Goal: Check status: Check status

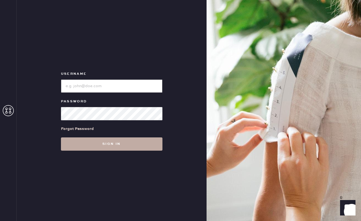
type input "reformationlajolla"
click at [113, 145] on button "Sign in" at bounding box center [112, 143] width 102 height 13
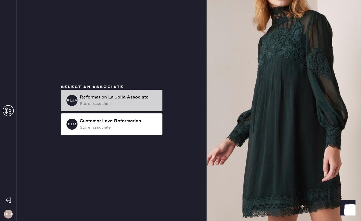
click at [140, 102] on div "store_associate" at bounding box center [119, 104] width 78 height 6
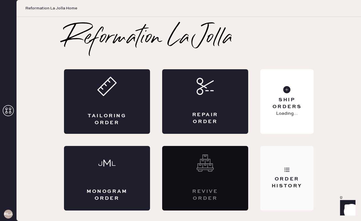
click at [283, 176] on div "Order History" at bounding box center [287, 183] width 44 height 14
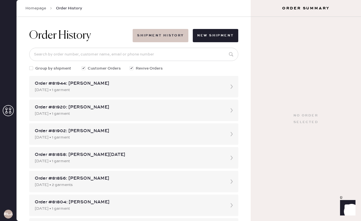
click at [167, 33] on button "Shipment History" at bounding box center [160, 35] width 55 height 13
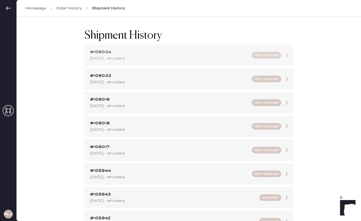
click at [152, 56] on div "[DATE] - #1 orders" at bounding box center [169, 58] width 159 height 6
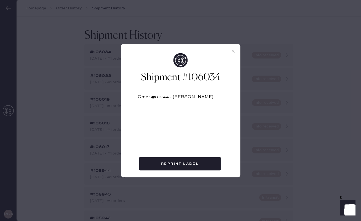
click at [233, 51] on icon at bounding box center [233, 51] width 5 height 5
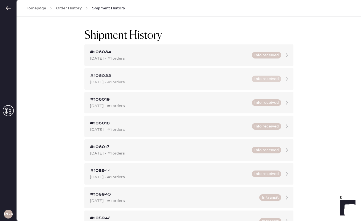
click at [172, 79] on div "[DATE] - #1 orders" at bounding box center [169, 82] width 159 height 6
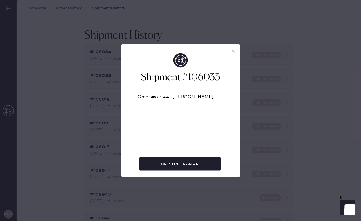
click at [232, 52] on icon at bounding box center [233, 51] width 5 height 5
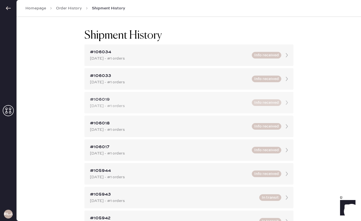
click at [157, 99] on div "#106019" at bounding box center [169, 99] width 159 height 7
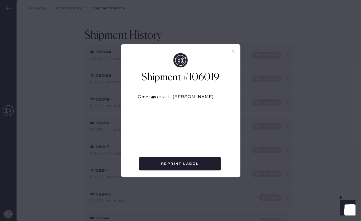
click at [235, 51] on icon at bounding box center [233, 51] width 5 height 5
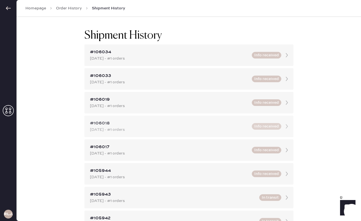
click at [171, 123] on div "#106018" at bounding box center [169, 123] width 159 height 7
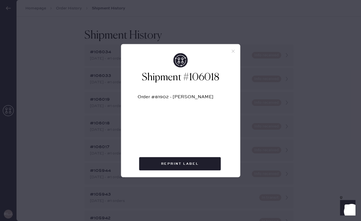
click at [233, 52] on icon at bounding box center [233, 51] width 5 height 5
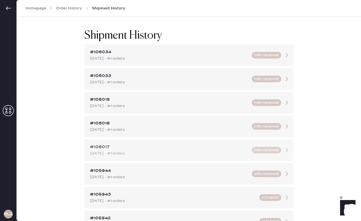
click at [169, 147] on div "#106017" at bounding box center [169, 147] width 159 height 7
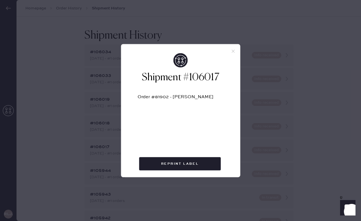
click at [232, 52] on icon at bounding box center [233, 51] width 5 height 5
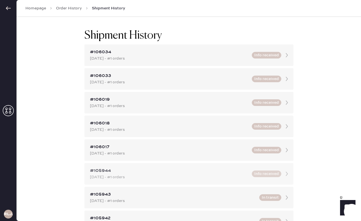
click at [167, 172] on div "#105944" at bounding box center [169, 171] width 159 height 7
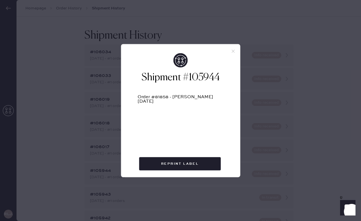
click at [235, 52] on icon at bounding box center [233, 51] width 5 height 5
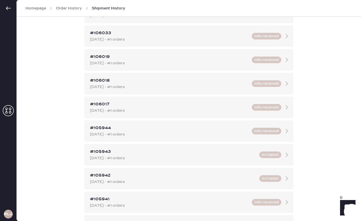
scroll to position [45, 0]
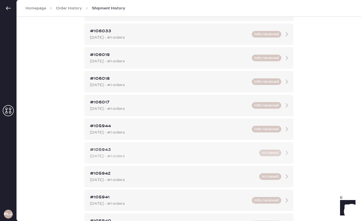
click at [174, 162] on div "#105943 [DATE] - #1 orders In transit" at bounding box center [188, 153] width 209 height 22
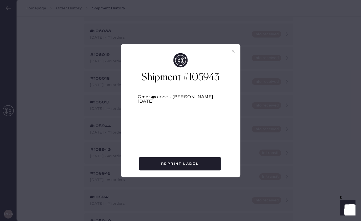
click at [235, 51] on icon at bounding box center [233, 51] width 5 height 5
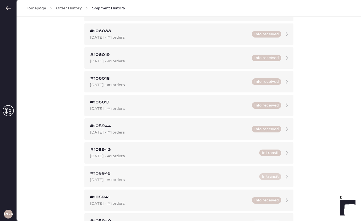
click at [164, 179] on div "[DATE] - #1 orders" at bounding box center [173, 180] width 166 height 6
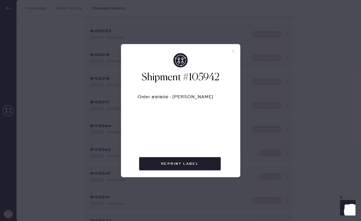
click at [233, 54] on div "Shipment #105942 Order #81856 - [PERSON_NAME]" at bounding box center [180, 95] width 119 height 84
click at [233, 53] on icon at bounding box center [233, 51] width 5 height 5
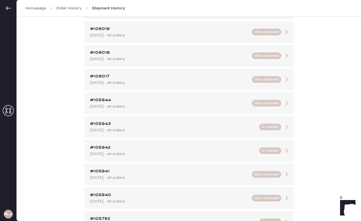
scroll to position [84, 0]
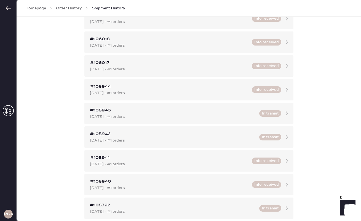
click at [200, 164] on div "[DATE] - #1 orders" at bounding box center [169, 164] width 159 height 6
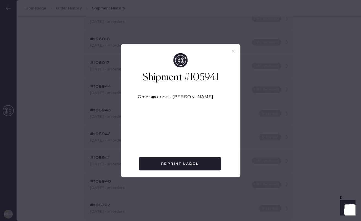
click at [235, 50] on icon at bounding box center [233, 51] width 5 height 5
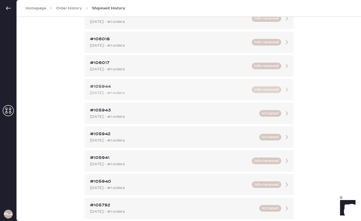
click at [207, 88] on div "#105944" at bounding box center [169, 86] width 159 height 7
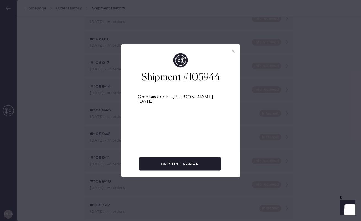
click at [231, 51] on icon at bounding box center [233, 51] width 5 height 5
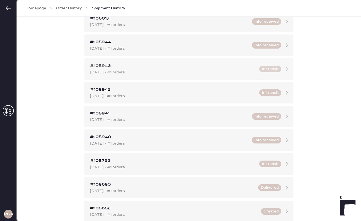
scroll to position [129, 0]
click at [186, 124] on div "#105941 [DATE] - #1 orders Info received" at bounding box center [188, 116] width 209 height 22
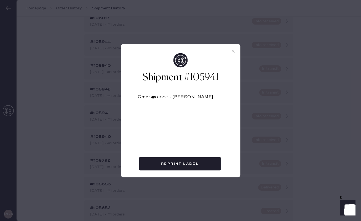
click at [232, 49] on icon at bounding box center [233, 51] width 5 height 5
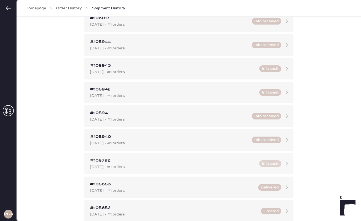
click at [144, 168] on div "[DATE] - #1 orders" at bounding box center [173, 167] width 166 height 6
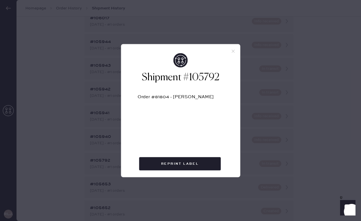
click at [194, 136] on div "Order #81804 - [PERSON_NAME]" at bounding box center [181, 110] width 86 height 53
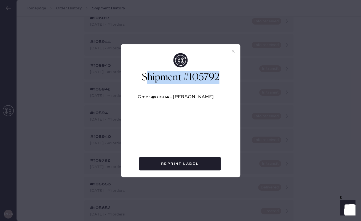
drag, startPoint x: 219, startPoint y: 77, endPoint x: 145, endPoint y: 76, distance: 74.8
click at [145, 76] on h2 "Shipment #105792" at bounding box center [181, 77] width 86 height 13
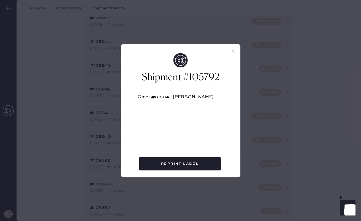
click at [165, 96] on div "Order #81804 - [PERSON_NAME]" at bounding box center [181, 99] width 86 height 9
drag, startPoint x: 215, startPoint y: 97, endPoint x: 136, endPoint y: 94, distance: 78.7
click at [136, 94] on div "Shipment #105792 Order #81804 - [PERSON_NAME]" at bounding box center [180, 95] width 119 height 84
copy div "Order #81804 - [PERSON_NAME]"
click at [235, 49] on icon at bounding box center [233, 51] width 5 height 5
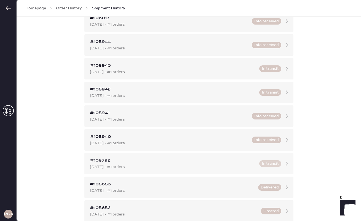
click at [213, 168] on div "[DATE] - #1 orders" at bounding box center [173, 167] width 166 height 6
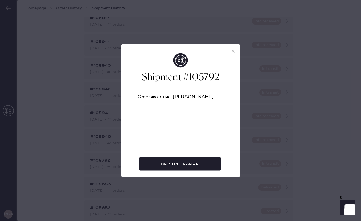
click at [236, 52] on div at bounding box center [180, 48] width 119 height 9
click at [234, 51] on icon at bounding box center [233, 51] width 5 height 5
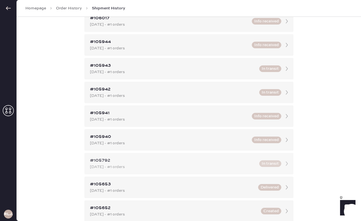
click at [282, 166] on icon at bounding box center [287, 163] width 11 height 11
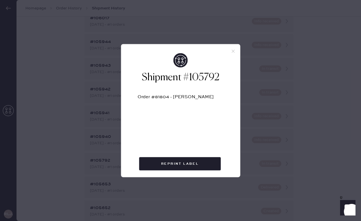
click at [234, 50] on use at bounding box center [233, 51] width 3 height 3
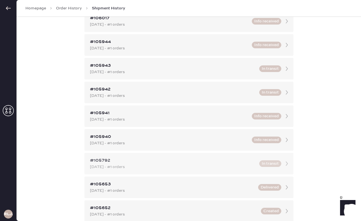
click at [288, 163] on icon at bounding box center [287, 163] width 11 height 11
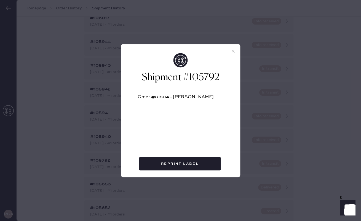
click at [234, 51] on icon at bounding box center [233, 51] width 5 height 5
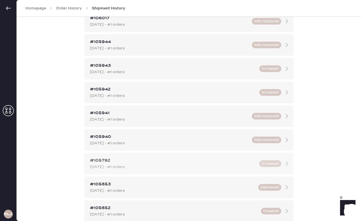
scroll to position [0, 0]
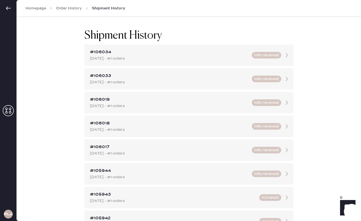
click at [71, 8] on link "Order History" at bounding box center [69, 9] width 26 height 6
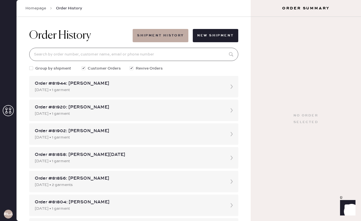
click at [91, 52] on input at bounding box center [133, 54] width 209 height 13
paste input "Order #81804 - [PERSON_NAME]"
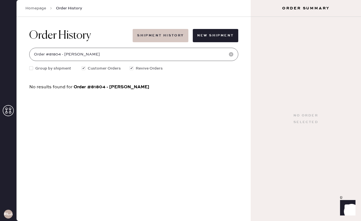
type input "Order #81804 - [PERSON_NAME]"
click at [160, 31] on button "Shipment History" at bounding box center [160, 35] width 55 height 13
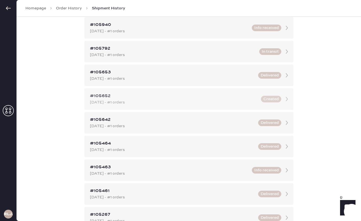
scroll to position [249, 0]
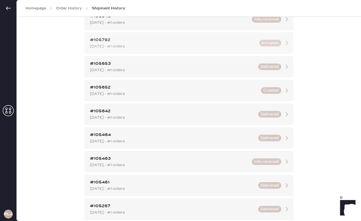
click at [144, 43] on div "[DATE] - #1 orders" at bounding box center [173, 46] width 166 height 6
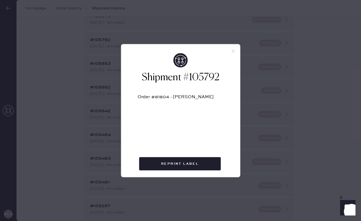
click at [232, 52] on icon at bounding box center [233, 51] width 5 height 5
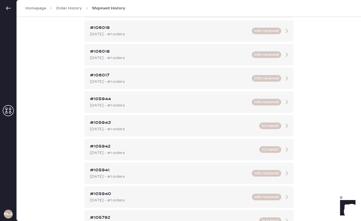
scroll to position [70, 0]
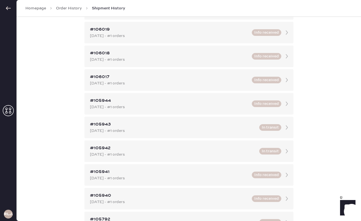
click at [32, 8] on link "Homepage" at bounding box center [35, 9] width 21 height 6
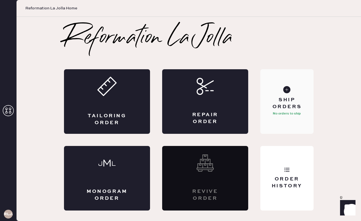
click at [290, 108] on div "Ship Orders" at bounding box center [287, 104] width 44 height 14
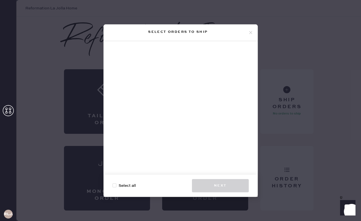
click at [252, 34] on icon at bounding box center [250, 32] width 5 height 5
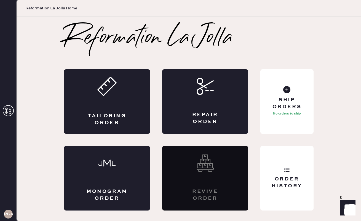
click at [6, 108] on use at bounding box center [8, 110] width 11 height 11
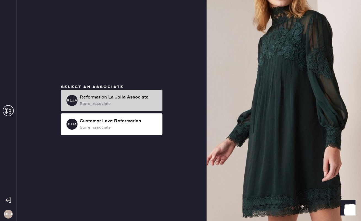
click at [102, 92] on div "RLJA Reformation La Jolla Associate store_associate" at bounding box center [112, 101] width 102 height 22
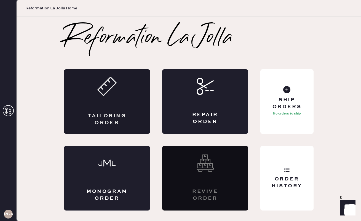
click at [105, 92] on icon at bounding box center [106, 86] width 19 height 19
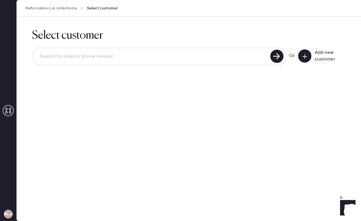
click at [151, 56] on input at bounding box center [152, 56] width 233 height 13
click at [11, 111] on icon at bounding box center [8, 110] width 11 height 11
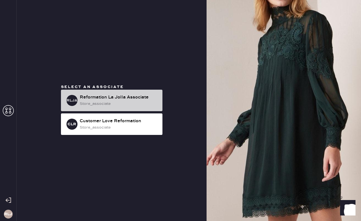
click at [146, 103] on div "store_associate" at bounding box center [119, 104] width 78 height 6
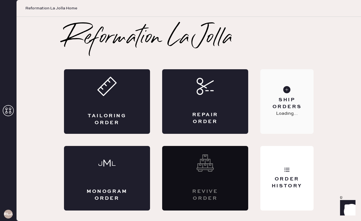
click at [292, 97] on div "Ship Orders" at bounding box center [287, 104] width 44 height 14
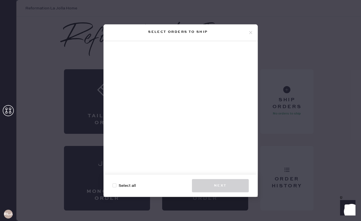
click at [250, 33] on use at bounding box center [250, 32] width 3 height 3
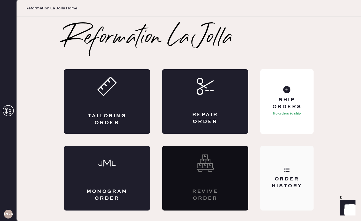
click at [292, 167] on div "Order History" at bounding box center [287, 178] width 53 height 65
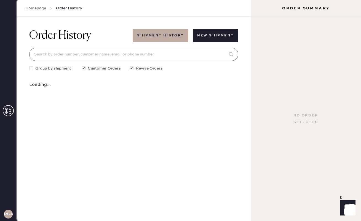
click at [109, 55] on input at bounding box center [133, 54] width 209 height 13
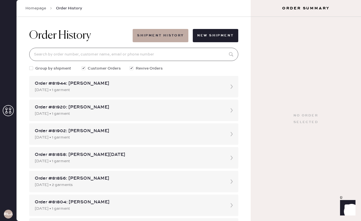
paste input "Order #81804 - [PERSON_NAME]"
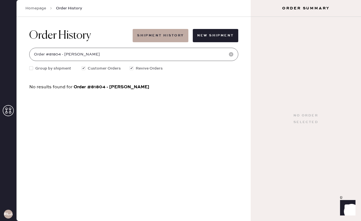
drag, startPoint x: 65, startPoint y: 54, endPoint x: 15, endPoint y: 52, distance: 50.0
click at [15, 52] on div "RLJA Homepage Order History Order History Shipment History New Shipment Order #…" at bounding box center [180, 110] width 361 height 221
type input "[PERSON_NAME]"
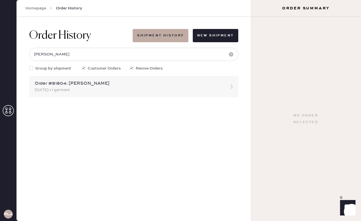
click at [95, 85] on div "Order #81804: [PERSON_NAME]" at bounding box center [129, 83] width 188 height 7
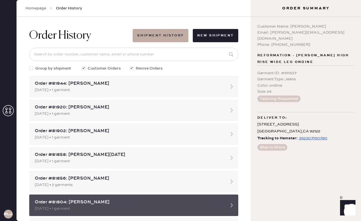
click at [193, 210] on div "[DATE] • 1 garment" at bounding box center [129, 209] width 188 height 6
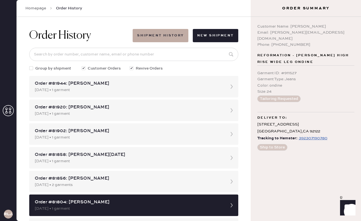
click at [300, 186] on div "Customer Name: [PERSON_NAME] Email: [EMAIL_ADDRESS][DOMAIN_NAME] Phone: [PHONE_…" at bounding box center [306, 119] width 110 height 204
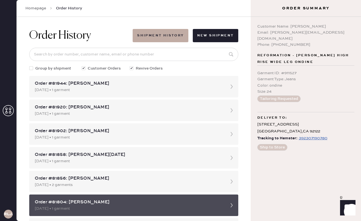
click at [230, 208] on icon at bounding box center [231, 205] width 11 height 11
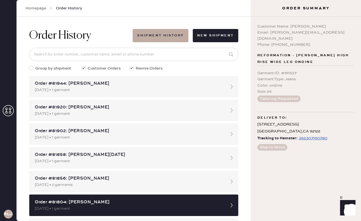
click at [319, 194] on div "Customer Name: [PERSON_NAME] Email: [EMAIL_ADDRESS][DOMAIN_NAME] Phone: [PHONE_…" at bounding box center [306, 119] width 110 height 204
